Goal: Task Accomplishment & Management: Manage account settings

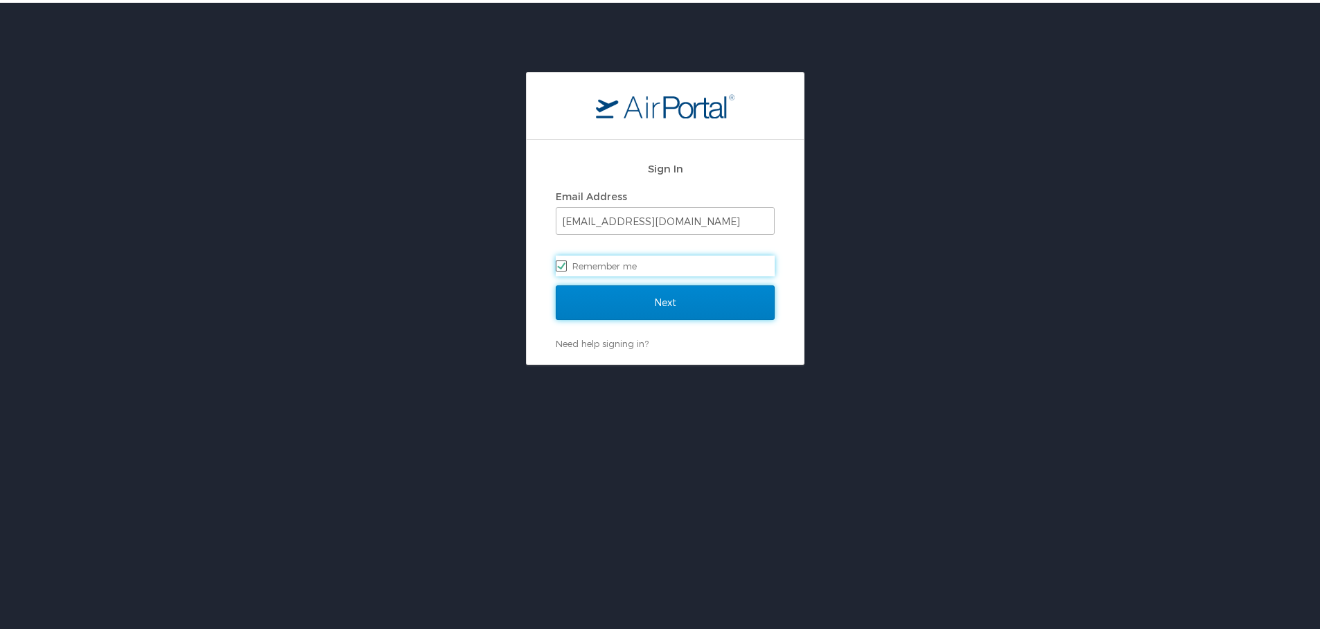
click at [689, 301] on input "Next" at bounding box center [665, 300] width 219 height 35
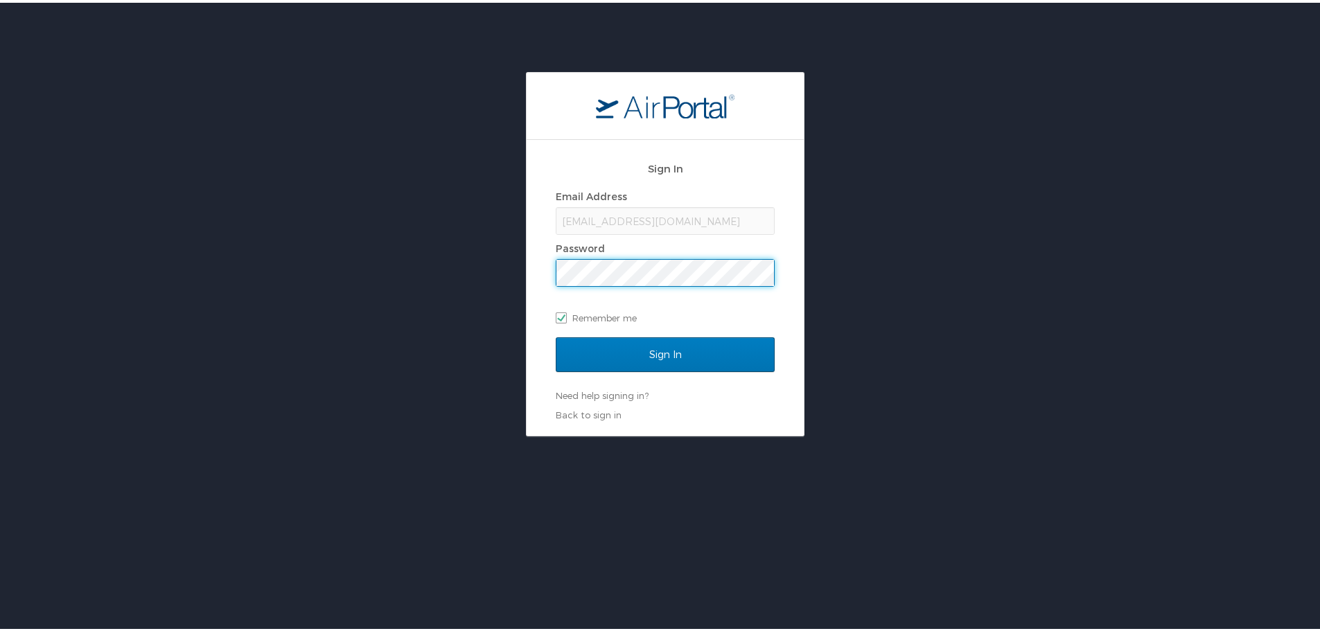
click at [556, 335] on input "Sign In" at bounding box center [665, 352] width 219 height 35
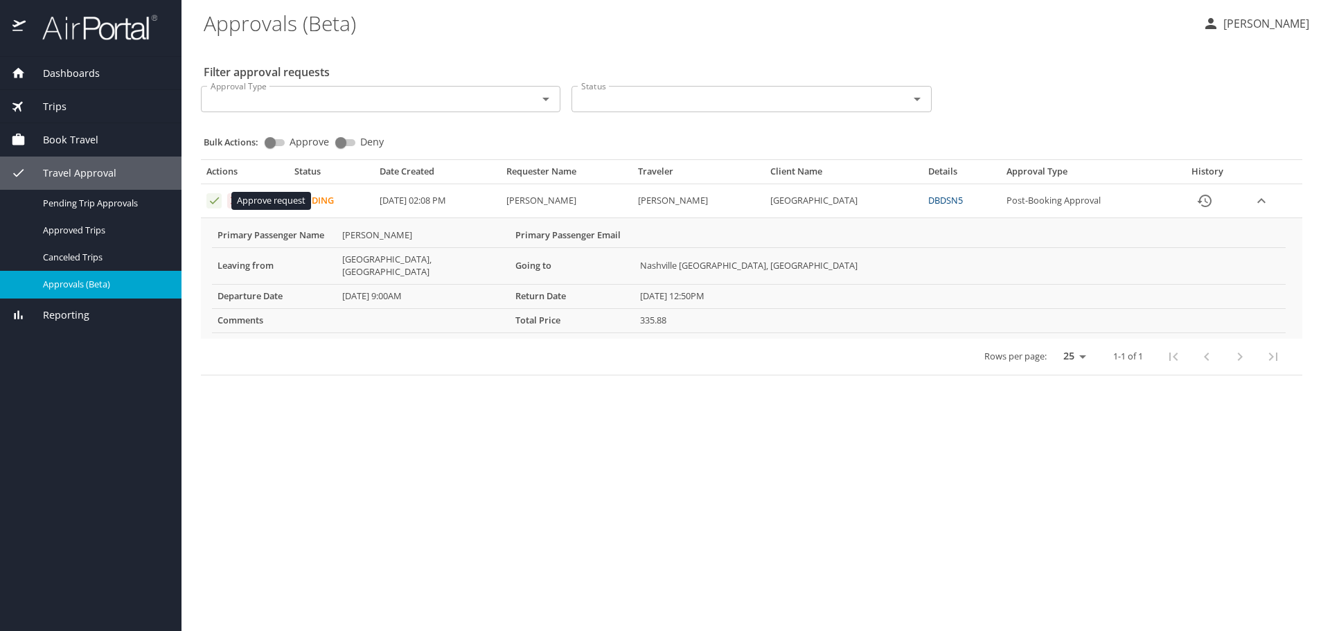
click at [206, 198] on button "Approval table" at bounding box center [213, 200] width 15 height 15
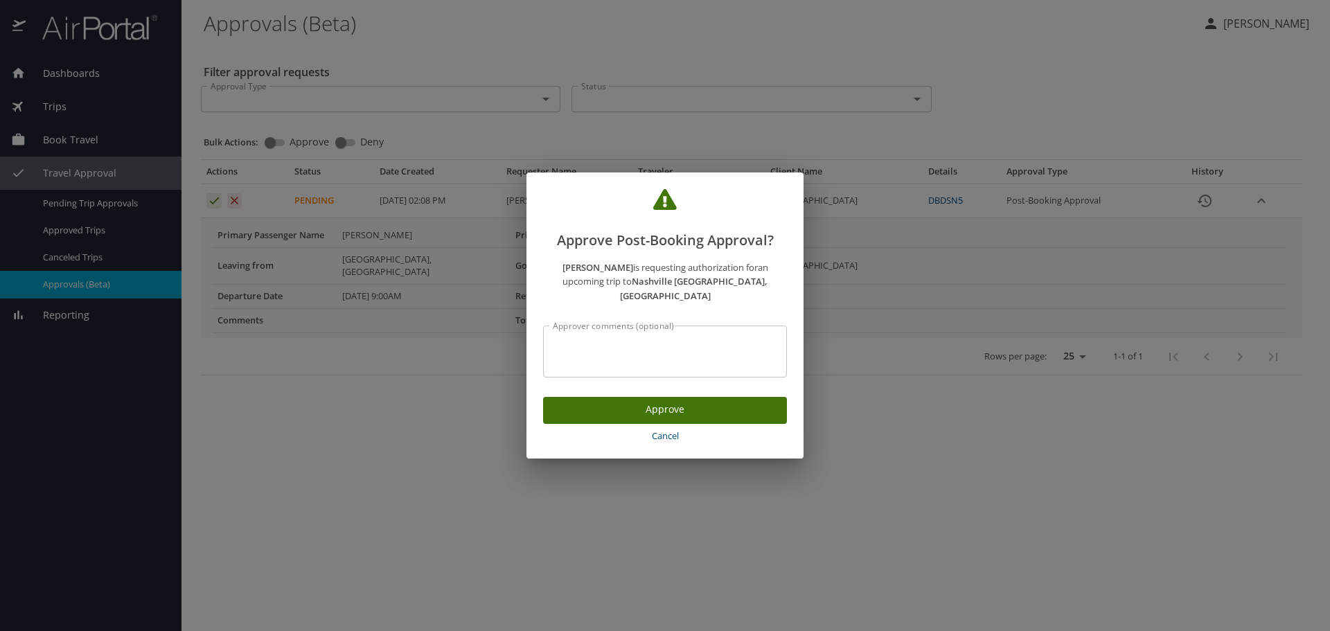
click at [669, 406] on span "Approve" at bounding box center [665, 409] width 222 height 17
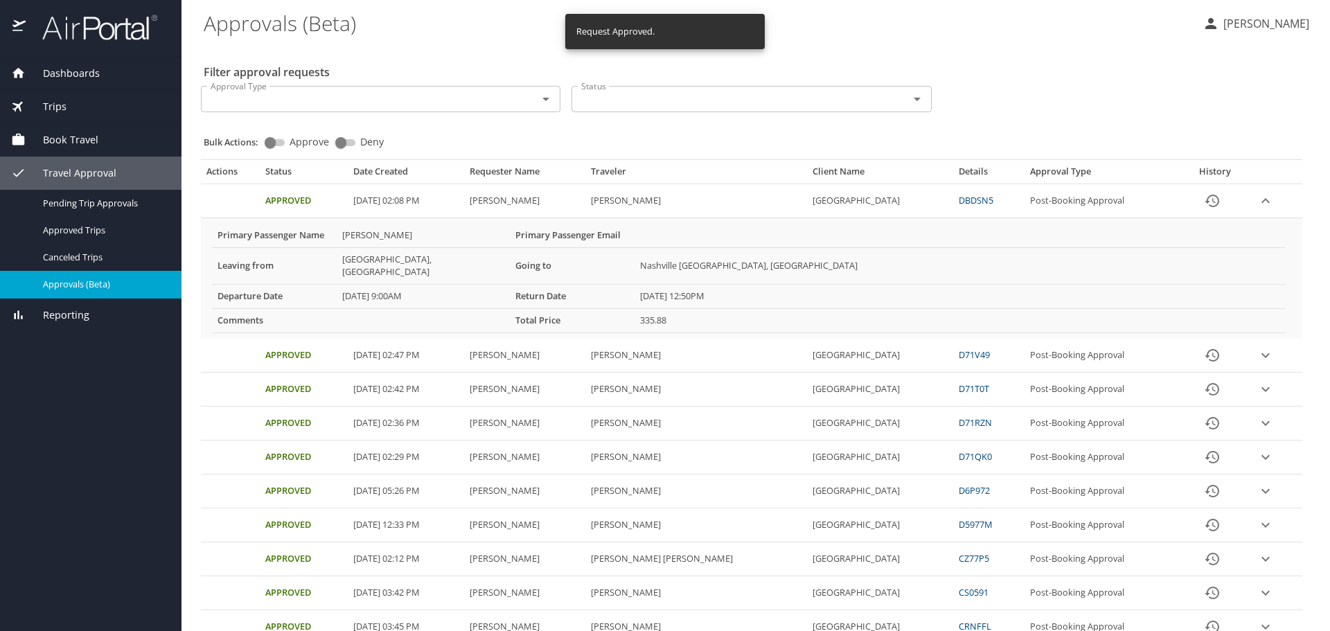
click at [1261, 23] on p "Shafonia Thibodaux" at bounding box center [1265, 23] width 90 height 17
click at [1216, 148] on li "Sign out" at bounding box center [1238, 155] width 141 height 25
